Goal: Transaction & Acquisition: Purchase product/service

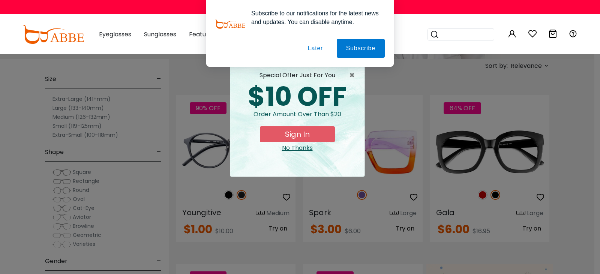
type input "**********"
click at [318, 52] on button "Later" at bounding box center [316, 48] width 34 height 19
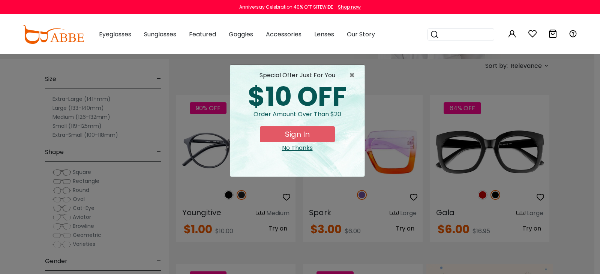
click at [285, 138] on button "Sign In" at bounding box center [297, 134] width 75 height 16
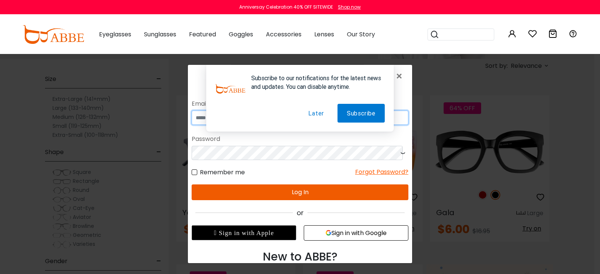
type input "**********"
click at [308, 113] on button "Later" at bounding box center [316, 113] width 34 height 19
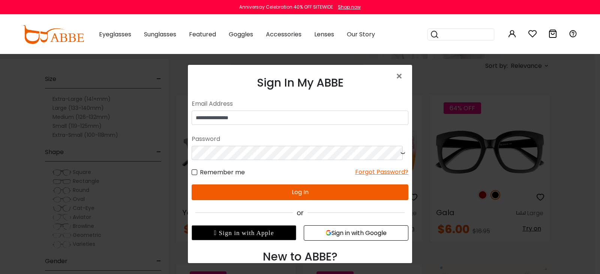
click at [288, 194] on button "Log In" at bounding box center [300, 193] width 217 height 16
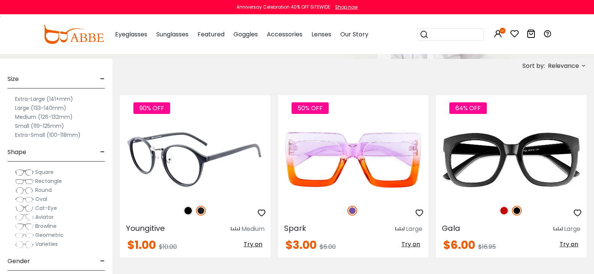
click at [259, 157] on img at bounding box center [195, 159] width 151 height 75
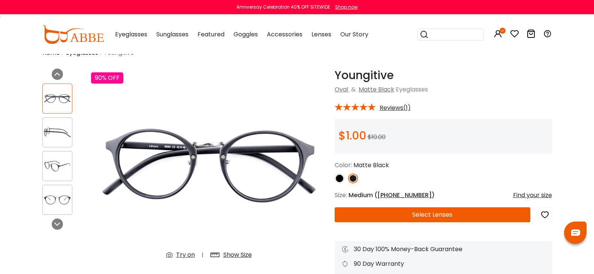
scroll to position [17, 0]
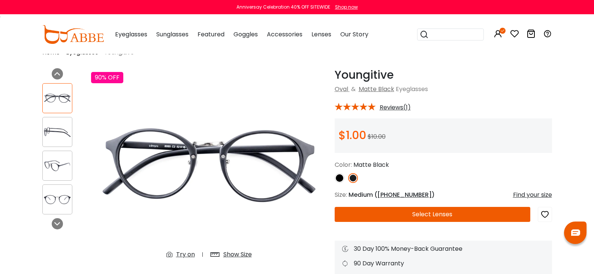
click at [224, 250] on div "Show Size" at bounding box center [238, 254] width 29 height 9
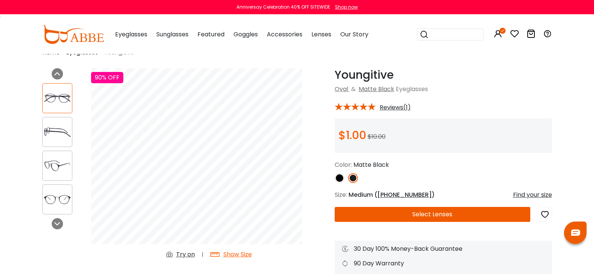
click at [224, 250] on div "Show Size" at bounding box center [238, 254] width 29 height 9
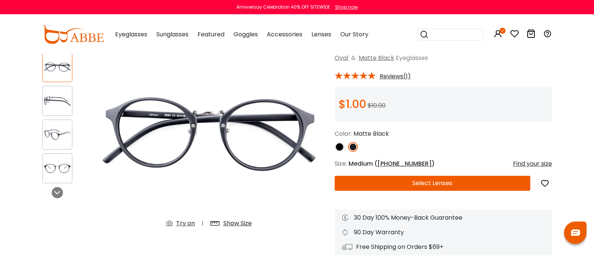
scroll to position [48, 0]
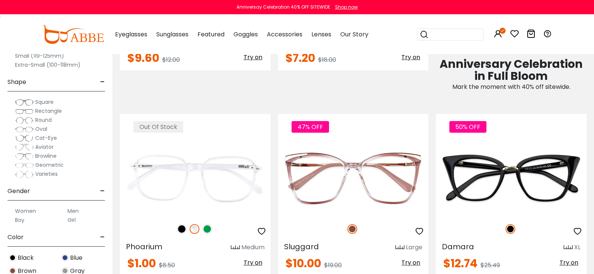
scroll to position [530, 0]
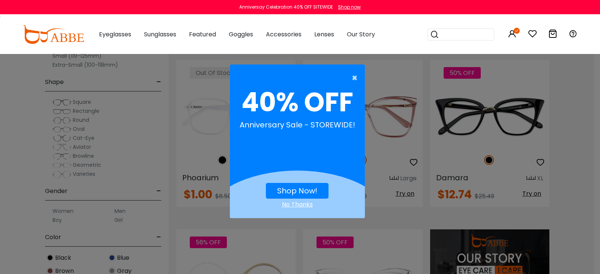
click at [352, 80] on span "×" at bounding box center [356, 78] width 9 height 15
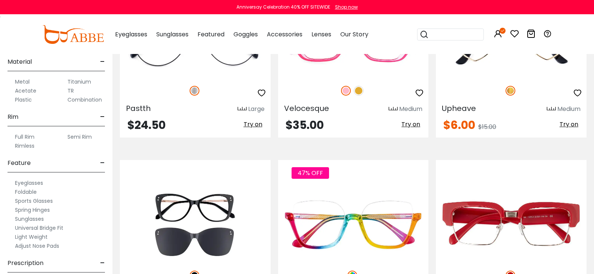
scroll to position [382, 0]
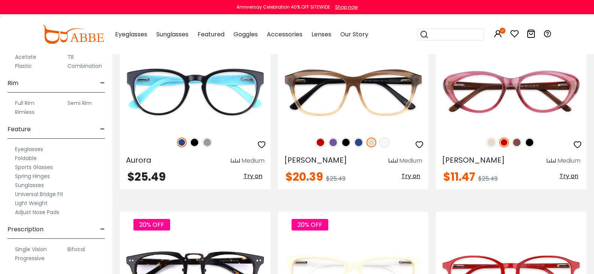
scroll to position [564, 0]
click at [45, 258] on label "Progressive" at bounding box center [30, 258] width 30 height 9
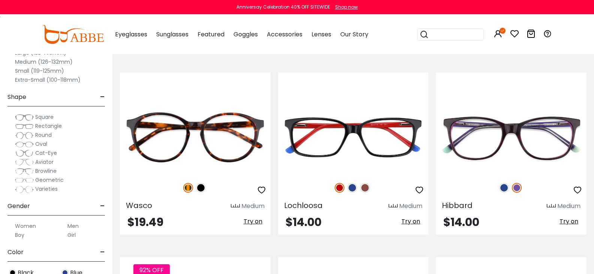
scroll to position [2204, 0]
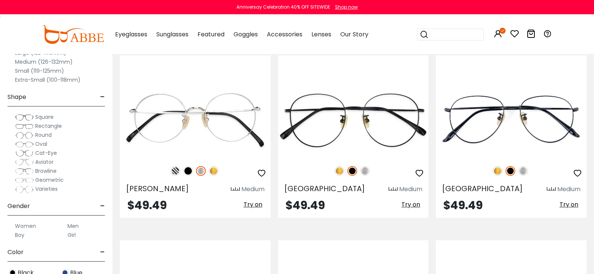
scroll to position [3514, 0]
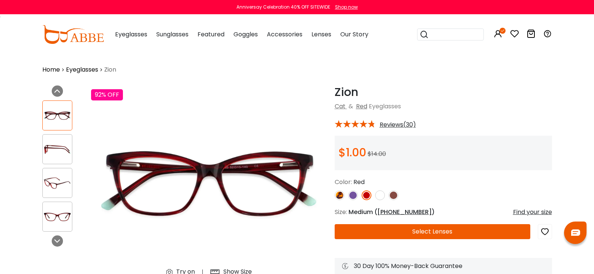
click at [224, 267] on div "Show Size" at bounding box center [238, 271] width 29 height 9
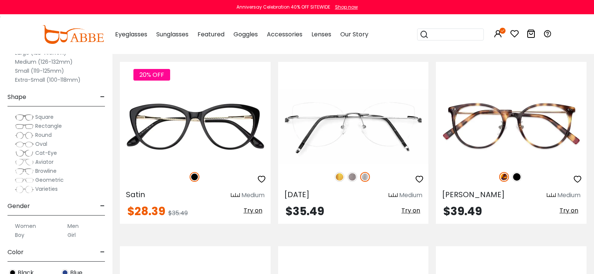
scroll to position [1641, 0]
